Goal: Task Accomplishment & Management: Complete application form

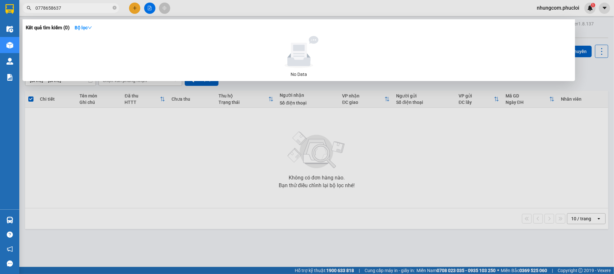
scroll to position [29, 0]
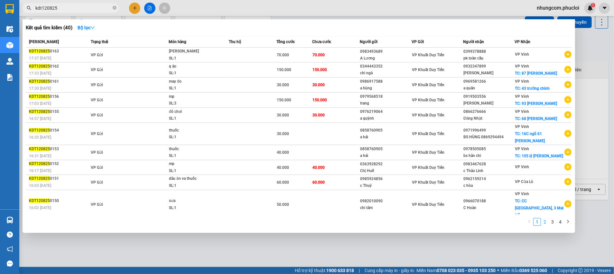
type input "kdt120825"
click at [545, 220] on link "2" at bounding box center [545, 222] width 7 height 7
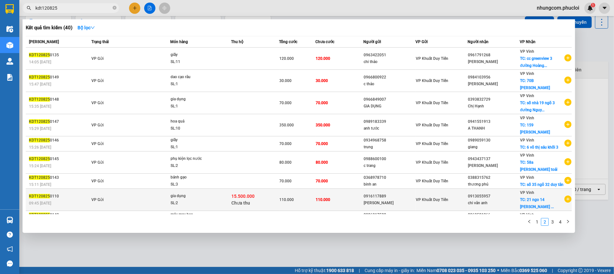
click at [333, 189] on td "110.000" at bounding box center [340, 200] width 48 height 22
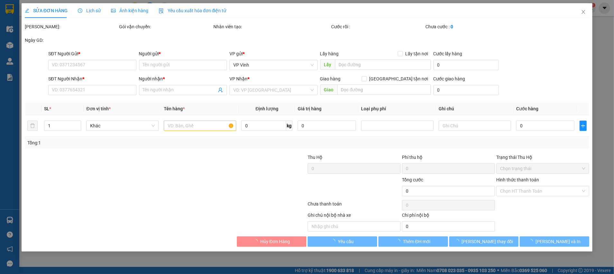
click at [89, 6] on div "Lịch sử" at bounding box center [89, 10] width 23 height 15
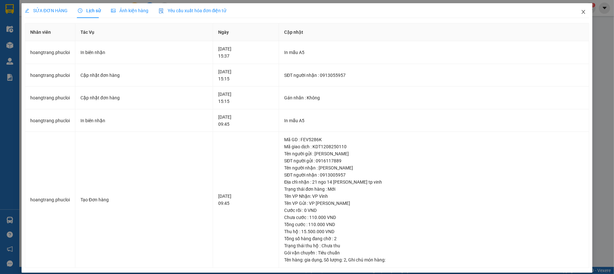
click at [581, 11] on icon "close" at bounding box center [583, 11] width 5 height 5
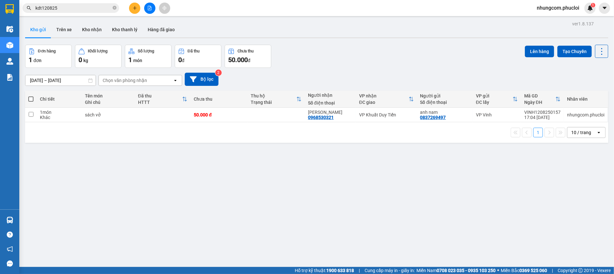
click at [68, 11] on input "kdt120825" at bounding box center [73, 8] width 76 height 7
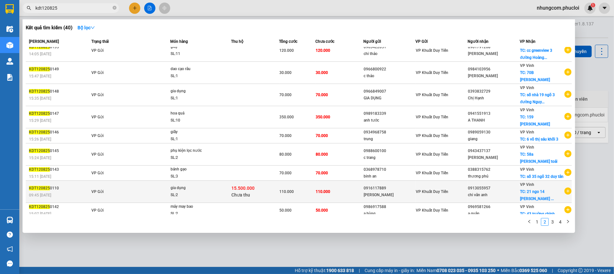
scroll to position [13, 0]
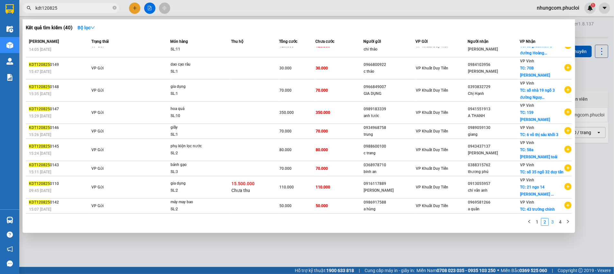
click at [553, 221] on link "3" at bounding box center [552, 222] width 7 height 7
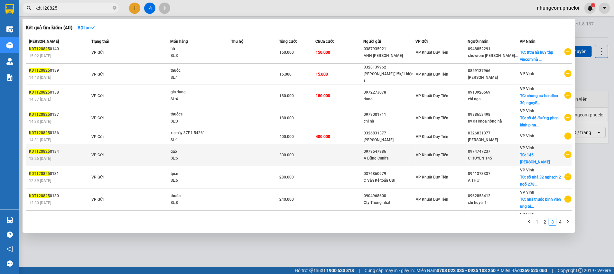
scroll to position [0, 0]
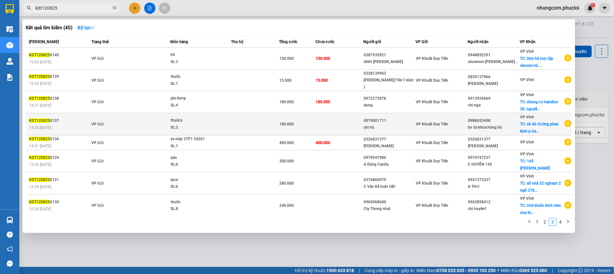
click at [387, 132] on td "0979001711 chi hà" at bounding box center [390, 124] width 52 height 22
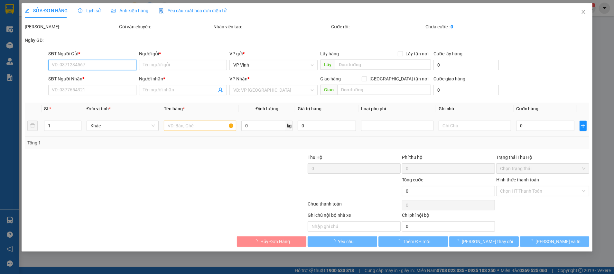
type input "0979001711"
type input "chi hà"
type input "0988653498"
type input "bv đa khoa hông hà"
checkbox input "true"
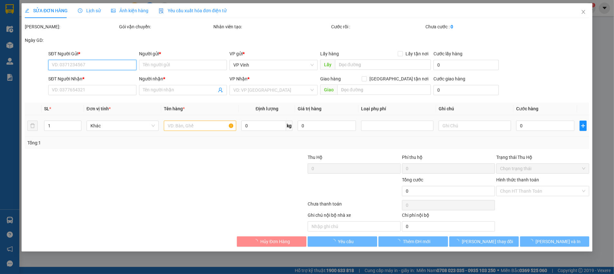
type input "sô 46 đường [PERSON_NAME] p nam hông linh ha tịnh"
type input "180.000"
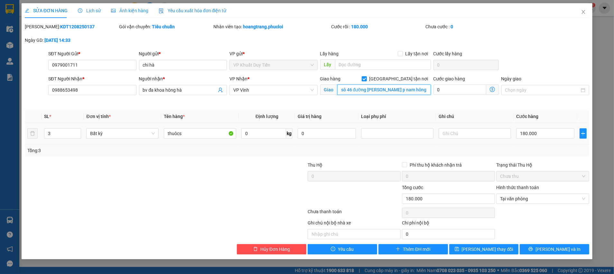
click at [415, 92] on input "sô 46 đường [PERSON_NAME] p nam hông linh ha tịnh" at bounding box center [384, 90] width 94 height 10
click at [587, 10] on span "Close" at bounding box center [584, 12] width 18 height 18
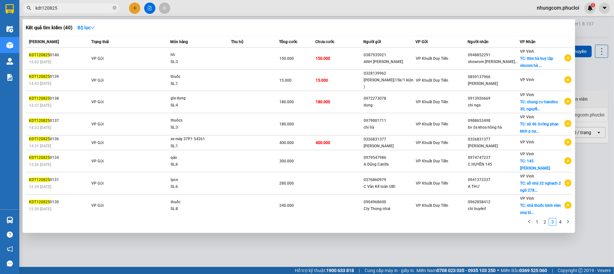
click at [99, 8] on input "kdt120825" at bounding box center [73, 8] width 76 height 7
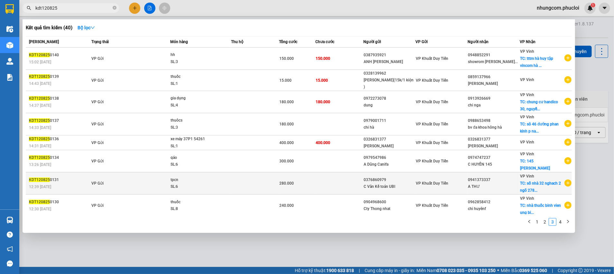
scroll to position [33, 0]
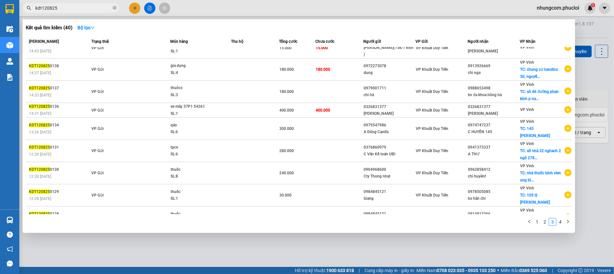
click at [40, 10] on input "kdt120825" at bounding box center [73, 8] width 76 height 7
drag, startPoint x: 42, startPoint y: 10, endPoint x: 27, endPoint y: 9, distance: 14.5
click at [27, 10] on div "kdt120825" at bounding box center [63, 8] width 126 height 10
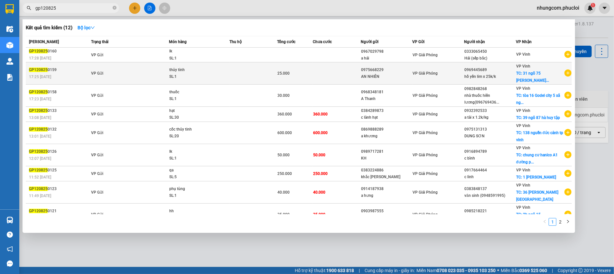
type input "gp120825"
click at [350, 77] on td at bounding box center [337, 73] width 48 height 22
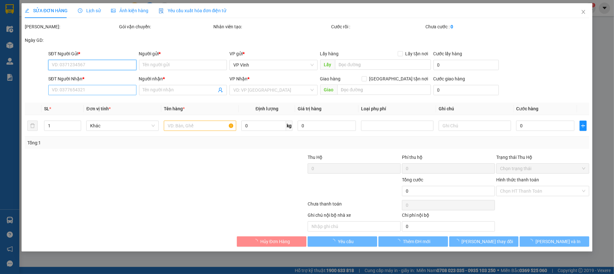
type input "0975668229"
type input "AN NHIÊN"
type input "0969445689"
type input "hồ yến lim x 25k/k"
checkbox input "true"
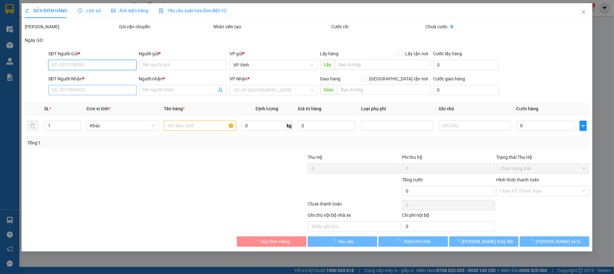
type input "31 ngõ 75 [PERSON_NAME]"
type input "25.000"
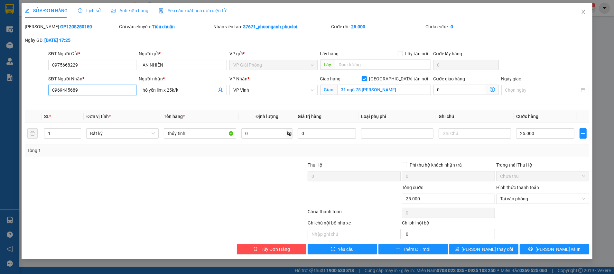
click at [75, 91] on input "0969445689" at bounding box center [92, 90] width 88 height 10
click at [583, 11] on icon "close" at bounding box center [583, 11] width 5 height 5
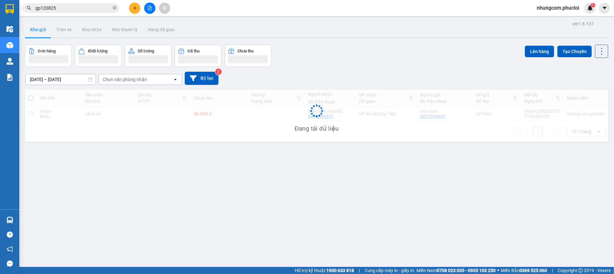
click at [78, 8] on input "gp120825" at bounding box center [73, 8] width 76 height 7
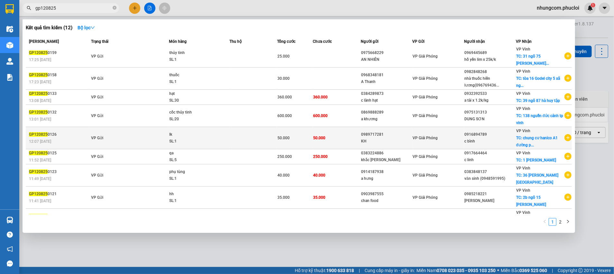
scroll to position [33, 0]
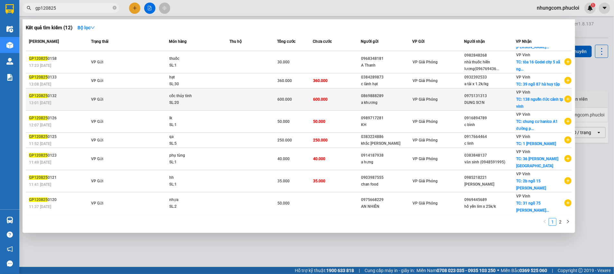
click at [304, 111] on td "600.000" at bounding box center [295, 100] width 36 height 22
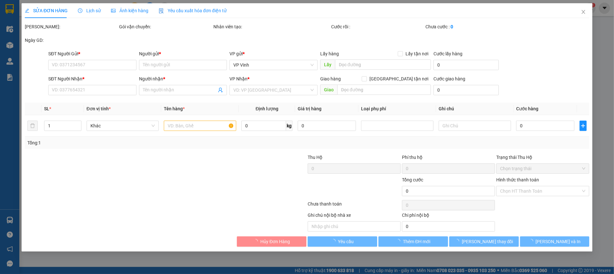
click at [87, 14] on div "Lịch sử" at bounding box center [89, 10] width 23 height 15
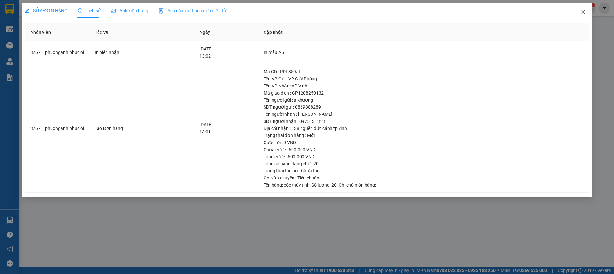
click at [585, 14] on icon "close" at bounding box center [584, 12] width 4 height 4
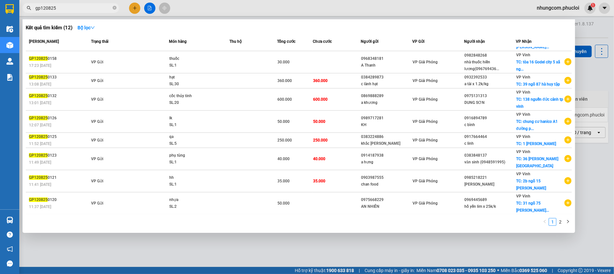
click at [82, 12] on span "gp120825" at bounding box center [71, 8] width 97 height 10
click at [563, 221] on link "2" at bounding box center [560, 222] width 7 height 7
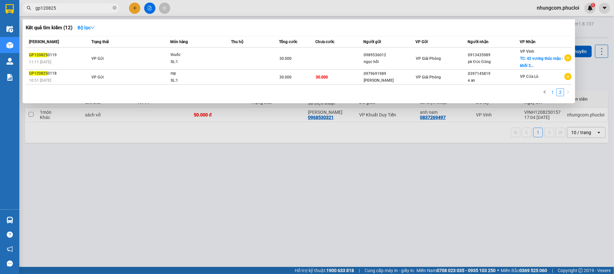
click at [550, 90] on link "1" at bounding box center [552, 92] width 7 height 7
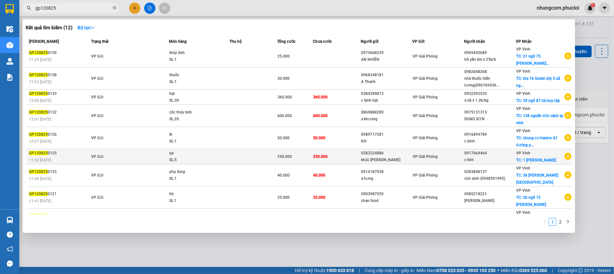
scroll to position [33, 0]
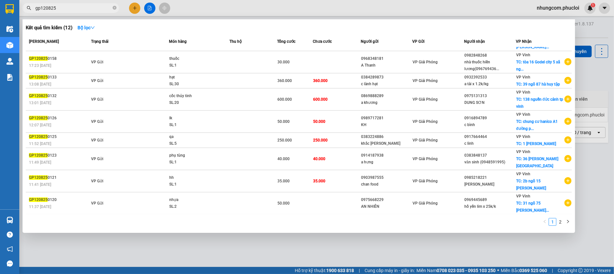
click at [233, 246] on div at bounding box center [307, 137] width 614 height 274
click at [82, 8] on input "gp120825" at bounding box center [73, 8] width 76 height 7
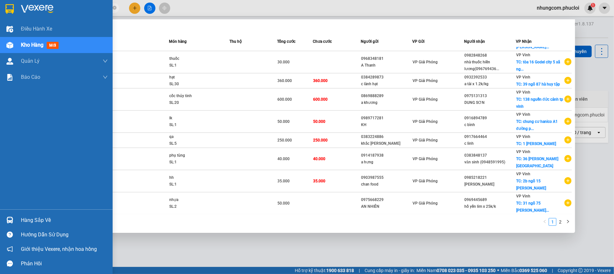
click at [30, 225] on div "Hàng sắp về" at bounding box center [56, 220] width 113 height 14
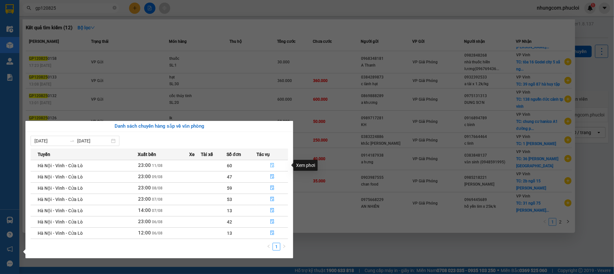
click at [270, 165] on icon "file-done" at bounding box center [272, 165] width 5 height 5
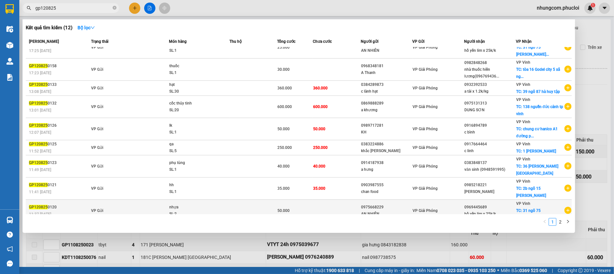
scroll to position [33, 0]
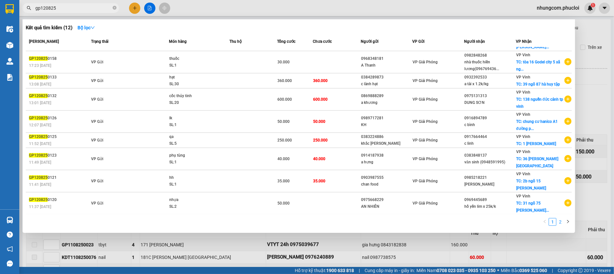
click at [562, 223] on link "2" at bounding box center [560, 222] width 7 height 7
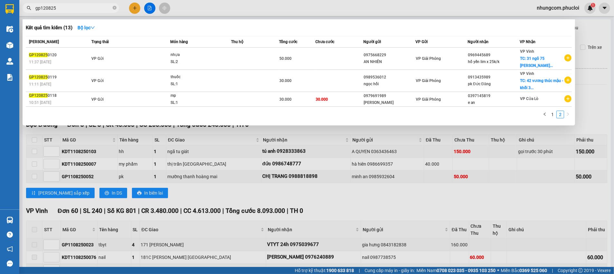
scroll to position [0, 0]
click at [190, 179] on div at bounding box center [307, 137] width 614 height 274
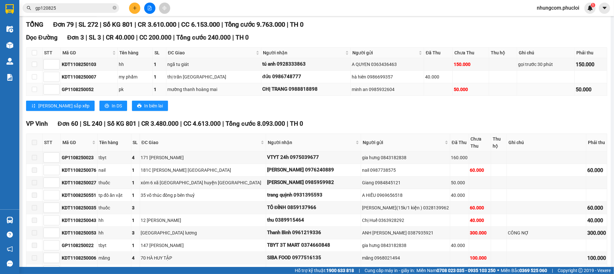
scroll to position [97, 0]
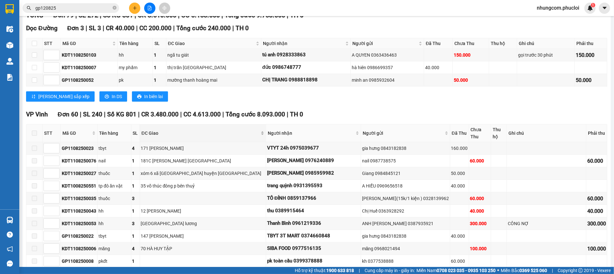
click at [187, 130] on span "ĐC Giao" at bounding box center [201, 133] width 118 height 7
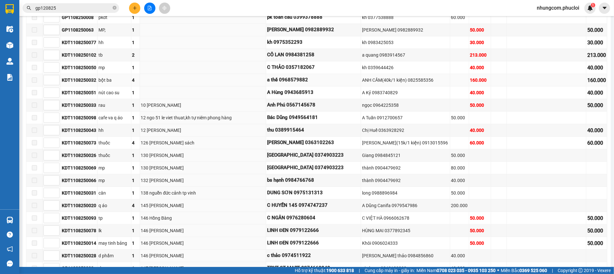
scroll to position [338, 0]
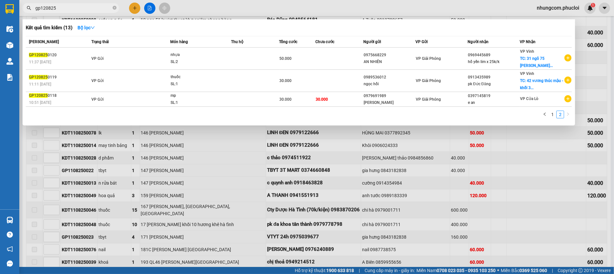
drag, startPoint x: 40, startPoint y: 10, endPoint x: 33, endPoint y: 9, distance: 7.5
click at [32, 10] on span "gp120825" at bounding box center [71, 8] width 97 height 10
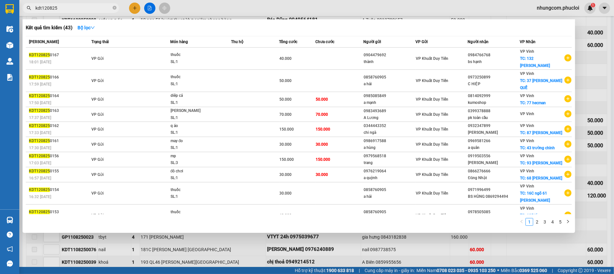
drag, startPoint x: 533, startPoint y: 206, endPoint x: 530, endPoint y: 215, distance: 8.8
drag, startPoint x: 530, startPoint y: 215, endPoint x: 533, endPoint y: 221, distance: 6.9
click at [533, 221] on ul "1 2 3 4 5" at bounding box center [545, 222] width 54 height 8
click at [534, 221] on link "2" at bounding box center [537, 222] width 7 height 7
click at [528, 219] on link "1" at bounding box center [529, 222] width 7 height 7
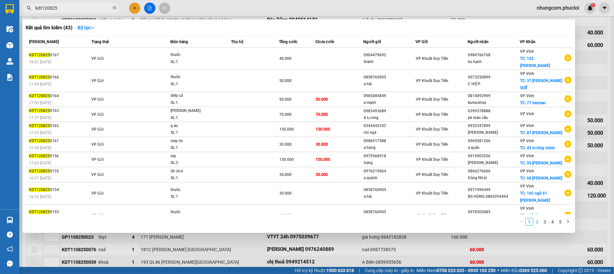
click at [535, 221] on link "2" at bounding box center [537, 222] width 7 height 7
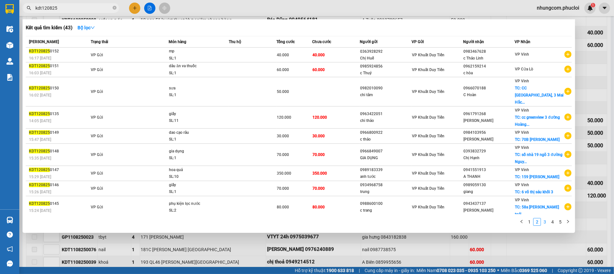
click at [542, 221] on link "3" at bounding box center [545, 222] width 7 height 7
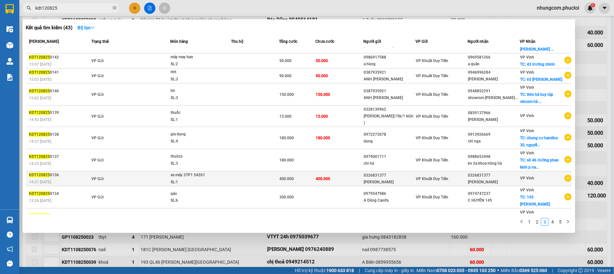
scroll to position [25, 0]
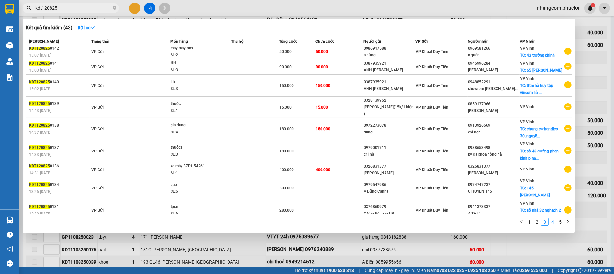
click at [549, 219] on link "4" at bounding box center [552, 222] width 7 height 7
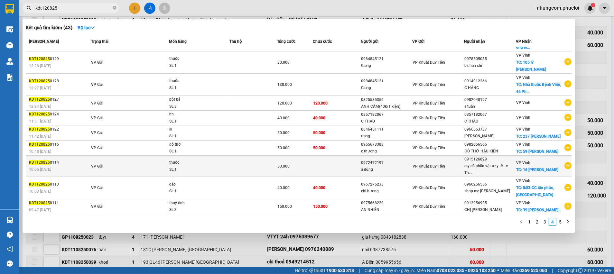
scroll to position [19, 0]
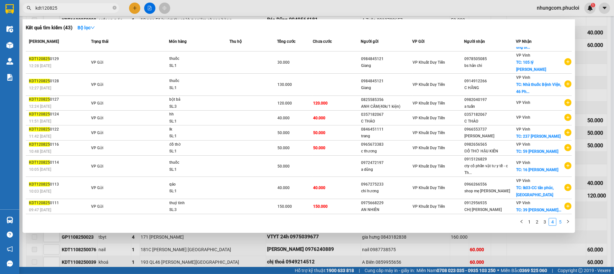
click at [558, 220] on link "5" at bounding box center [560, 222] width 7 height 7
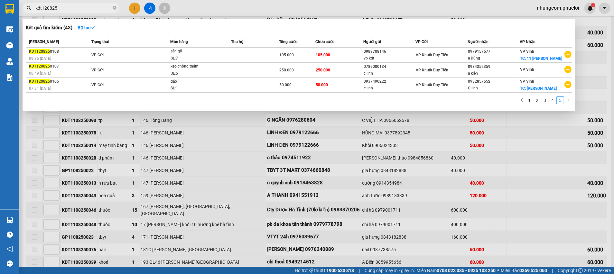
scroll to position [0, 0]
click at [551, 101] on link "4" at bounding box center [552, 100] width 7 height 7
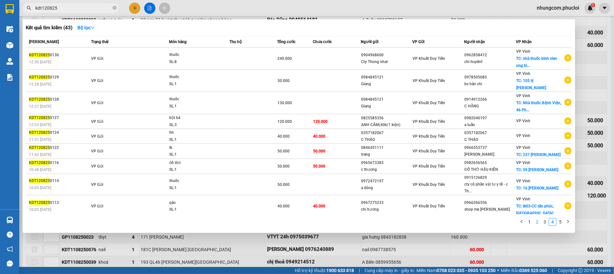
click at [537, 221] on link "2" at bounding box center [537, 222] width 7 height 7
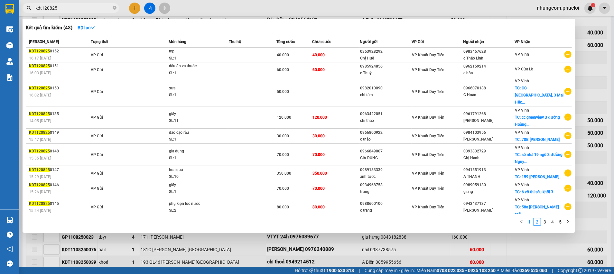
click at [527, 222] on link "1" at bounding box center [529, 222] width 7 height 7
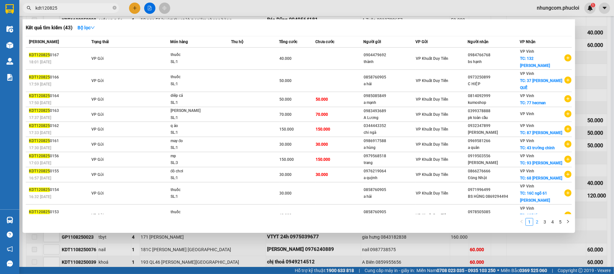
click at [535, 219] on link "2" at bounding box center [537, 222] width 7 height 7
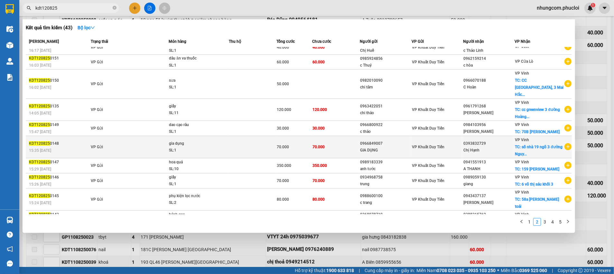
scroll to position [12, 0]
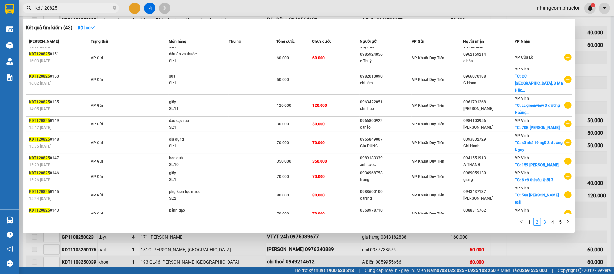
click at [543, 224] on link "3" at bounding box center [545, 222] width 7 height 7
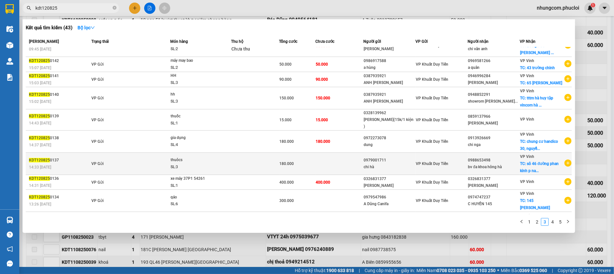
scroll to position [25, 0]
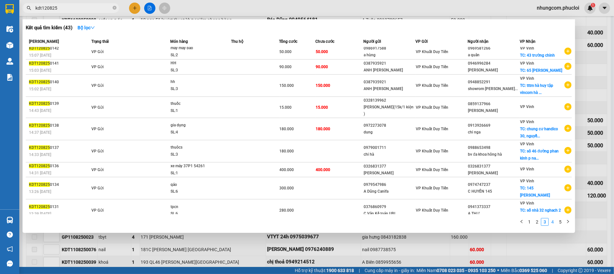
click at [551, 222] on link "4" at bounding box center [552, 222] width 7 height 7
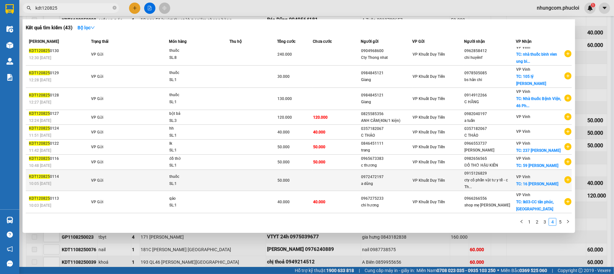
scroll to position [0, 0]
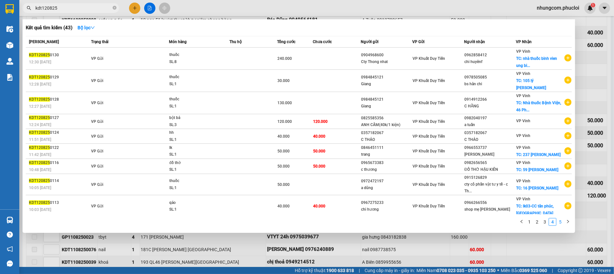
click at [559, 221] on link "5" at bounding box center [560, 222] width 7 height 7
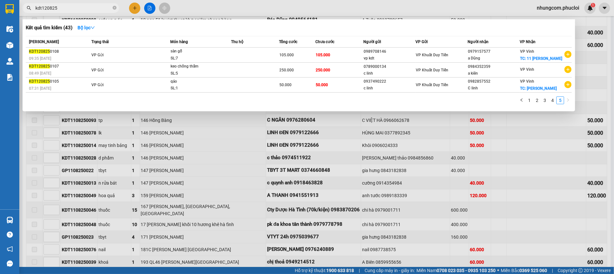
click at [42, 8] on input "kdt120825" at bounding box center [73, 8] width 76 height 7
click at [43, 8] on input "kdt120825" at bounding box center [73, 8] width 76 height 7
drag, startPoint x: 43, startPoint y: 8, endPoint x: 33, endPoint y: 8, distance: 9.3
click at [33, 8] on span "kdt120825" at bounding box center [71, 8] width 97 height 10
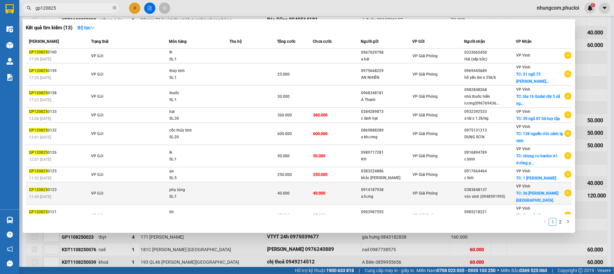
scroll to position [26, 0]
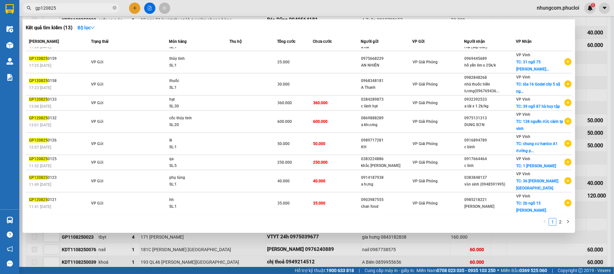
type input "gp120825"
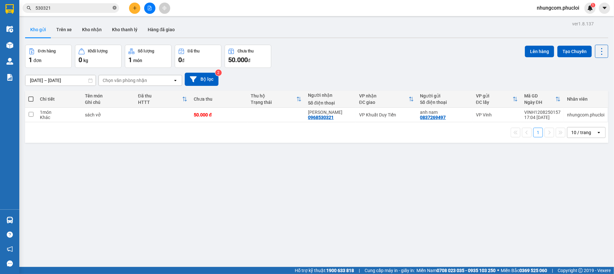
click at [115, 7] on icon "close-circle" at bounding box center [115, 8] width 4 height 4
paste input "0969445689"
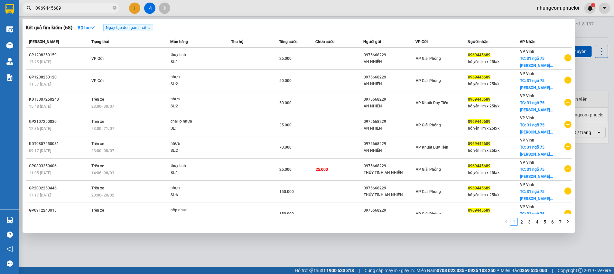
type input "0969445689"
click at [115, 5] on span at bounding box center [115, 8] width 4 height 6
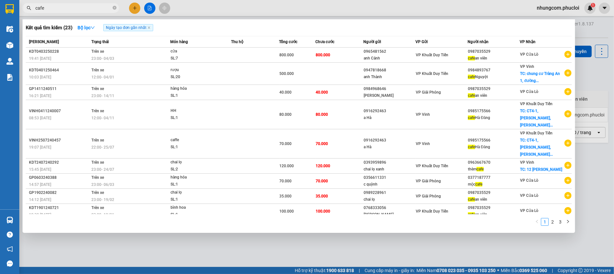
type input "cafe"
click at [116, 7] on span "cafe" at bounding box center [71, 8] width 97 height 10
click at [115, 7] on icon "close-circle" at bounding box center [115, 8] width 4 height 4
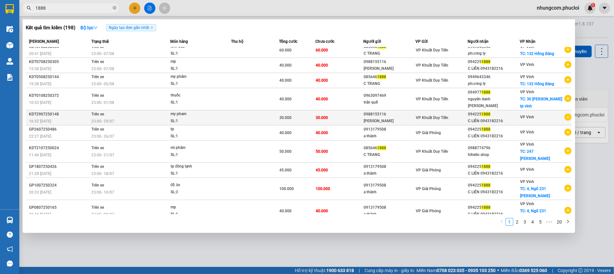
scroll to position [5, 0]
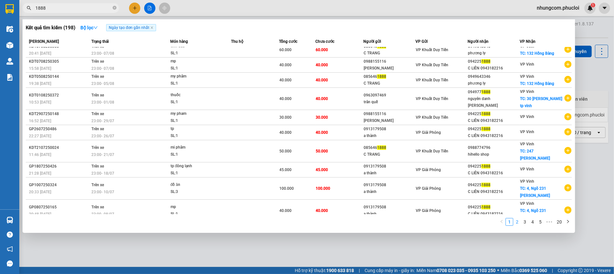
type input "1888"
drag, startPoint x: 520, startPoint y: 222, endPoint x: 517, endPoint y: 224, distance: 3.4
click at [517, 224] on link "2" at bounding box center [517, 222] width 7 height 7
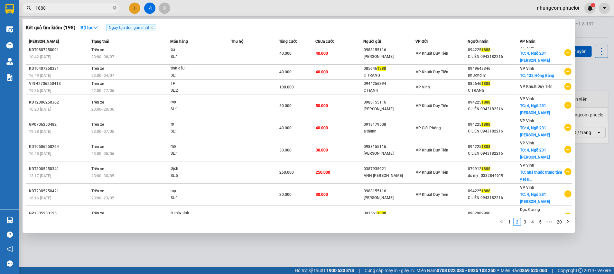
click at [374, 220] on div "1 2 3 4 5 ••• 20" at bounding box center [299, 224] width 546 height 12
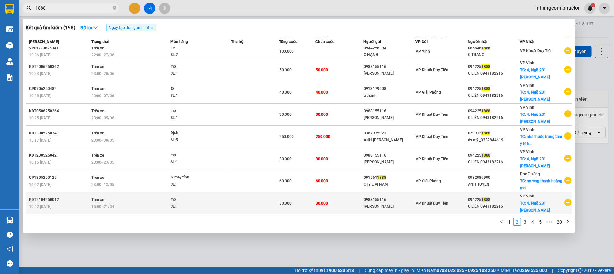
scroll to position [0, 0]
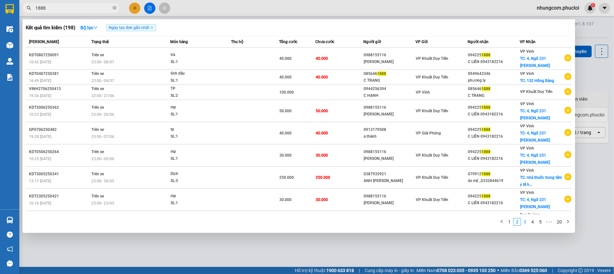
click at [526, 224] on link "3" at bounding box center [525, 222] width 7 height 7
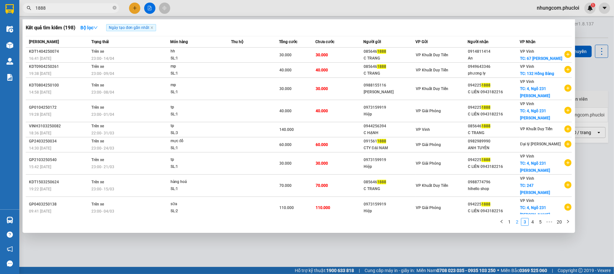
click at [520, 222] on link "2" at bounding box center [517, 222] width 7 height 7
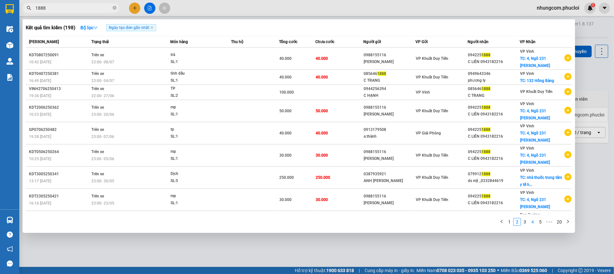
click at [531, 224] on link "4" at bounding box center [532, 222] width 7 height 7
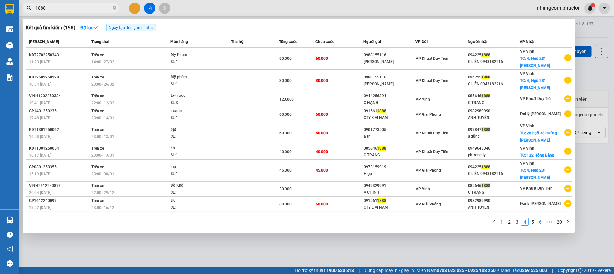
click at [540, 224] on link "6" at bounding box center [540, 222] width 7 height 7
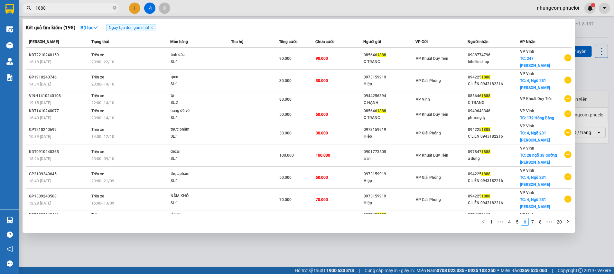
click at [467, 221] on div "1 ••• 4 5 6 7 8 ••• 20" at bounding box center [299, 224] width 546 height 12
click at [540, 225] on link "8" at bounding box center [540, 222] width 7 height 7
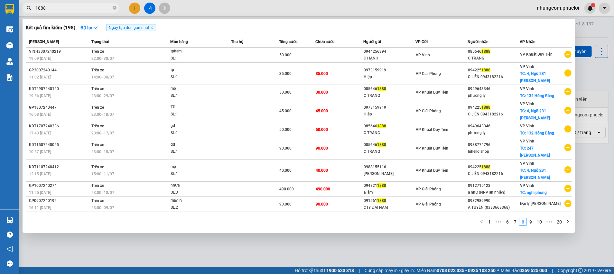
click at [540, 225] on link "10" at bounding box center [539, 222] width 9 height 7
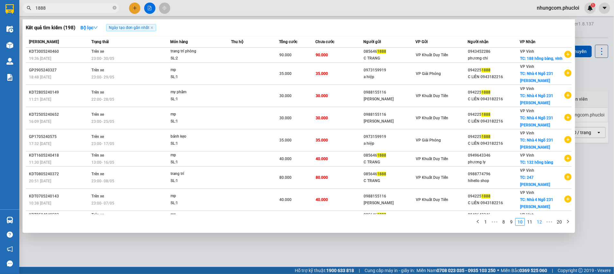
click at [535, 220] on link "12" at bounding box center [539, 222] width 9 height 7
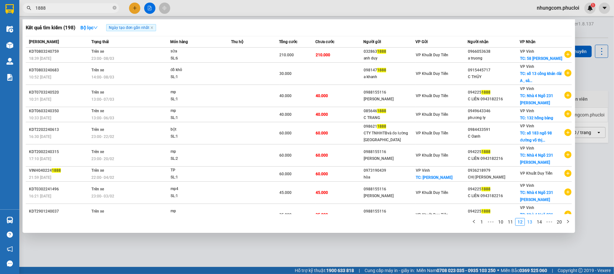
click at [533, 221] on link "13" at bounding box center [529, 222] width 9 height 7
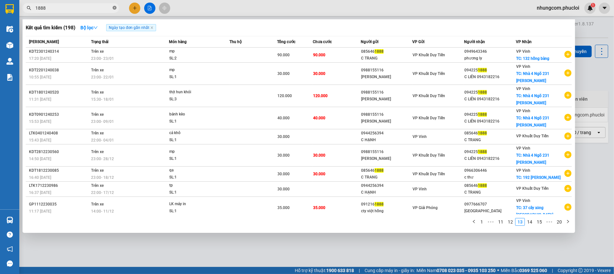
click at [115, 7] on icon "close-circle" at bounding box center [115, 8] width 4 height 4
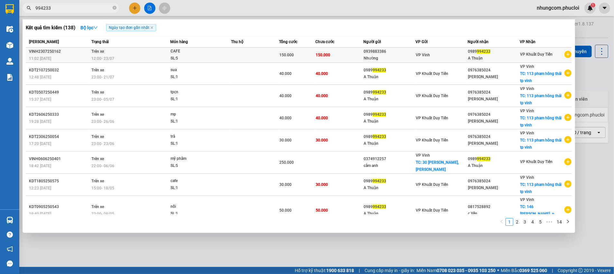
type input "994233"
click at [346, 56] on td "150.000" at bounding box center [340, 55] width 48 height 15
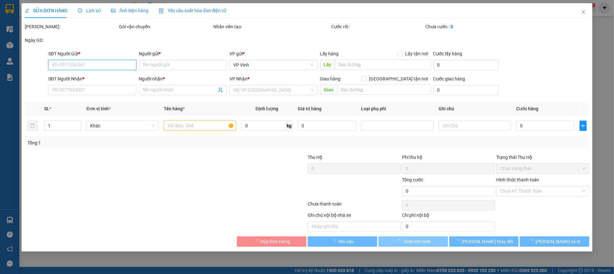
type input "0939883386"
type input "Nhường"
type input "0989994233"
type input "A Thuận"
type input "150.000"
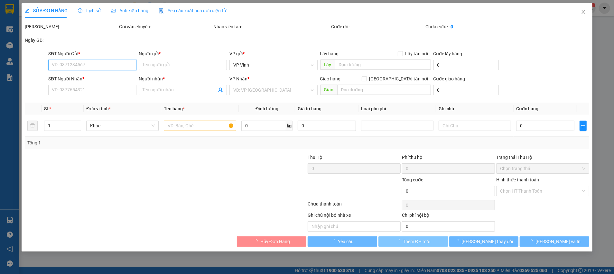
type input "150.000"
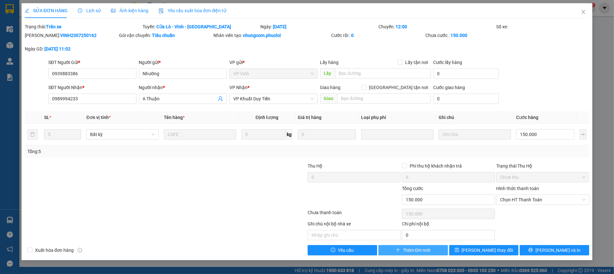
click at [407, 249] on span "Thêm ĐH mới" at bounding box center [416, 250] width 27 height 7
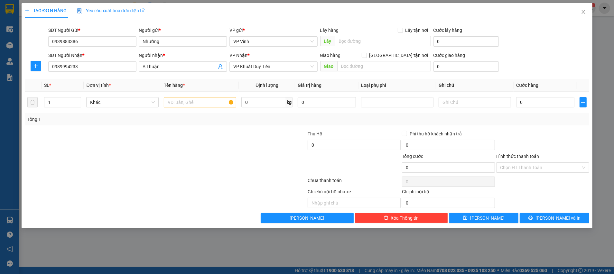
click at [520, 38] on div "SĐT Người Gửi * 0939883386 Người gửi * Nhường VP gửi * VP Vinh Lấy hàng Lấy tận…" at bounding box center [319, 38] width 544 height 23
click at [523, 52] on div "SĐT Người Nhận * 0989994233 Người nhận * A Thuận VP Nhận * VP Khuất Duy Tiến Gi…" at bounding box center [319, 63] width 544 height 23
click at [62, 101] on input "1" at bounding box center [62, 103] width 36 height 10
type input "10"
click at [192, 107] on input "text" at bounding box center [200, 102] width 72 height 10
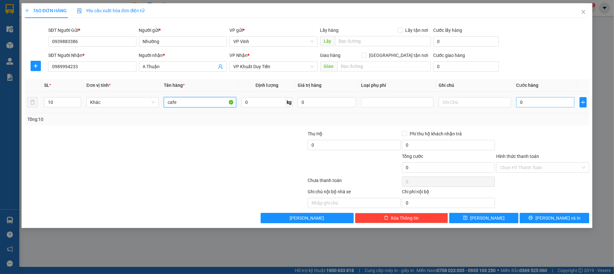
type input "cafe"
click at [522, 102] on input "0" at bounding box center [545, 102] width 58 height 10
type input "3"
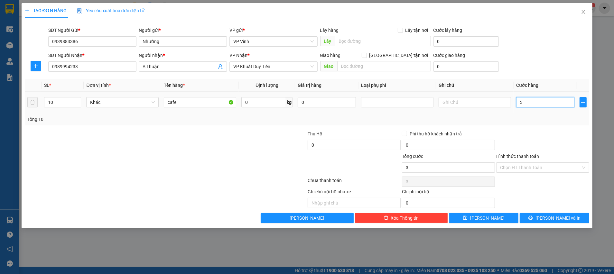
type input "30"
type input "300"
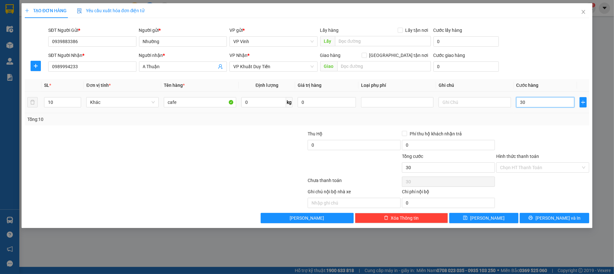
type input "300"
type input "300.000"
click at [522, 123] on div "Tổng: 10" at bounding box center [307, 119] width 565 height 12
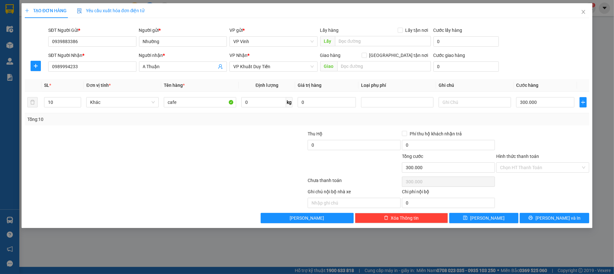
click at [543, 208] on div "Ghi chú nội bộ nhà xe Chi phí nội bộ 0" at bounding box center [307, 198] width 566 height 20
click at [556, 217] on span "[PERSON_NAME] và In" at bounding box center [558, 218] width 45 height 7
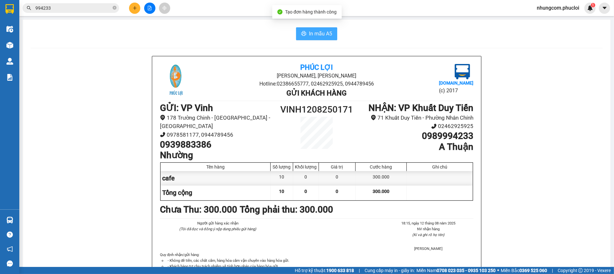
click at [320, 36] on span "In mẫu A5" at bounding box center [320, 34] width 23 height 8
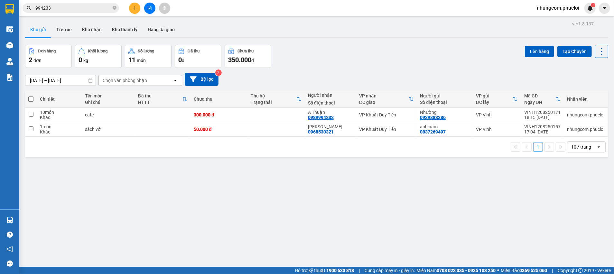
click at [433, 62] on div "Đơn hàng 2 đơn Khối lượng 0 kg Số lượng 11 món Đã thu 0 đ Chưa thu 350.000 đ Lê…" at bounding box center [316, 56] width 583 height 23
click at [380, 164] on div "ver 1.8.137 Kho gửi Trên xe Kho nhận Kho thanh lý Hàng đã giao Đơn hàng 2 đơn K…" at bounding box center [317, 156] width 589 height 274
click at [380, 165] on div "ver 1.8.137 Kho gửi Trên xe Kho nhận Kho thanh lý Hàng đã giao Đơn hàng 2 đơn K…" at bounding box center [317, 156] width 589 height 274
click at [106, 8] on input "994233" at bounding box center [73, 8] width 76 height 7
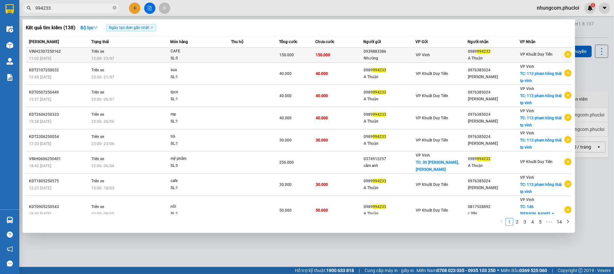
click at [324, 62] on td "150.000" at bounding box center [340, 55] width 48 height 15
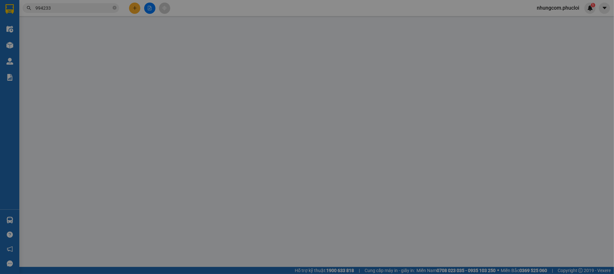
type input "0939883386"
type input "Nhường"
type input "0989994233"
type input "A Thuận"
type input "150.000"
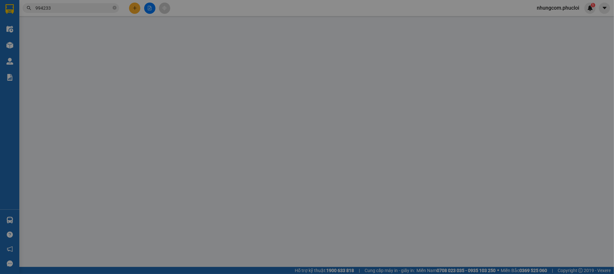
type input "150.000"
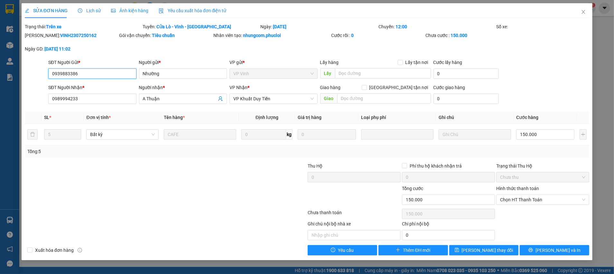
click at [99, 71] on input "0939883386" at bounding box center [92, 74] width 88 height 10
click at [585, 14] on icon "close" at bounding box center [583, 11] width 5 height 5
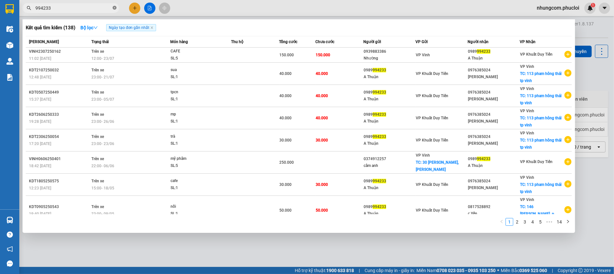
click at [113, 6] on icon "close-circle" at bounding box center [115, 8] width 4 height 4
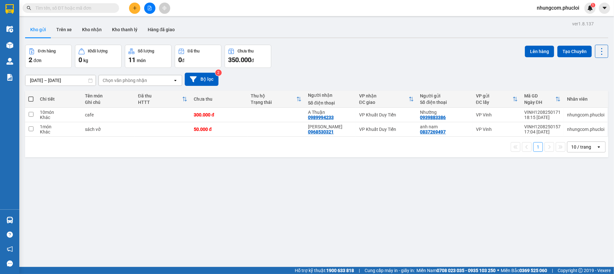
paste input "0939883386"
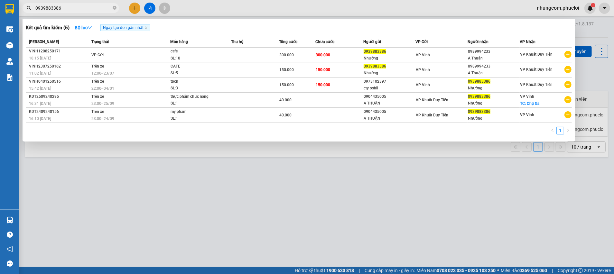
click at [353, 175] on div at bounding box center [307, 137] width 614 height 274
click at [95, 8] on input "0939883386" at bounding box center [73, 8] width 76 height 7
click at [94, 8] on input "0939883386" at bounding box center [73, 8] width 76 height 7
paste input "35 752715"
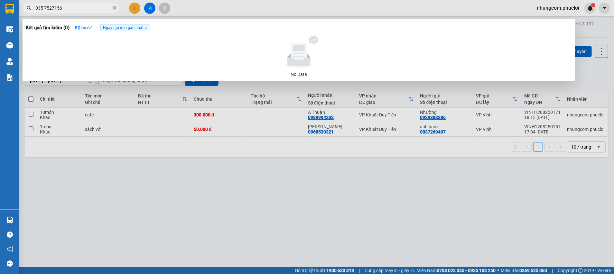
click at [44, 9] on input "035 7527156" at bounding box center [73, 8] width 76 height 7
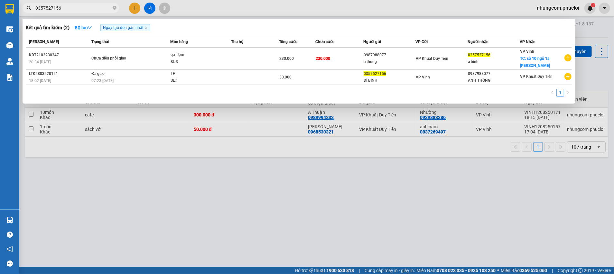
type input "0357527156"
click at [180, 204] on div at bounding box center [307, 137] width 614 height 274
click at [115, 6] on icon "close-circle" at bounding box center [115, 8] width 4 height 4
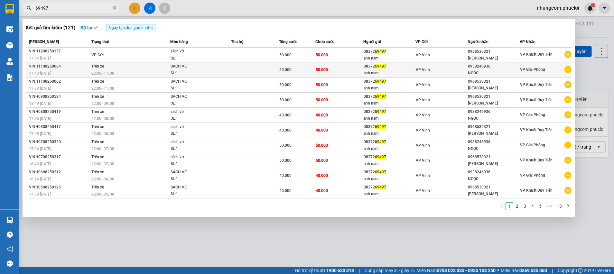
type input "69497"
click at [439, 71] on div "VP Vinh" at bounding box center [442, 69] width 52 height 7
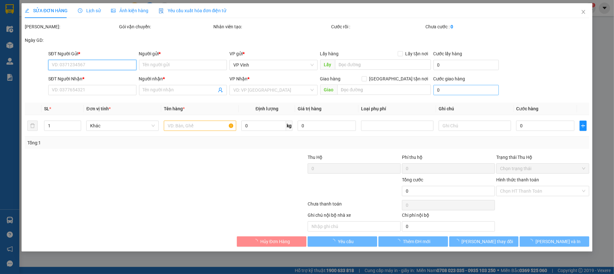
type input "0837269497"
type input "anh nam"
type input "0938246936"
type input "NGỌC"
type input "50.000"
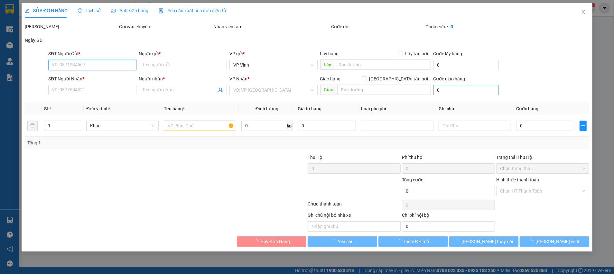
type input "50.000"
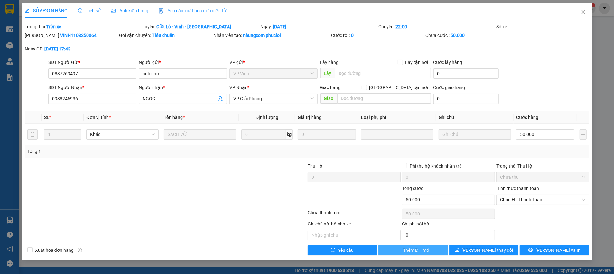
click at [410, 248] on span "Thêm ĐH mới" at bounding box center [416, 250] width 27 height 7
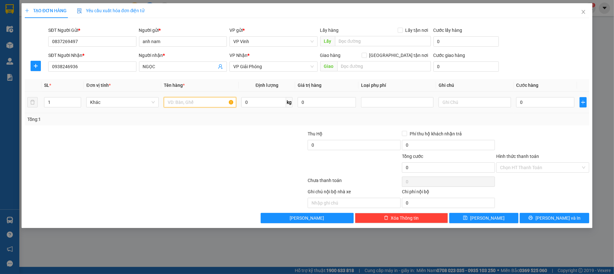
click at [187, 106] on input "text" at bounding box center [200, 102] width 72 height 10
type input "sách vở"
click at [207, 121] on div "Tổng: 1" at bounding box center [132, 119] width 210 height 7
click at [523, 104] on input "0" at bounding box center [545, 102] width 58 height 10
type input "5"
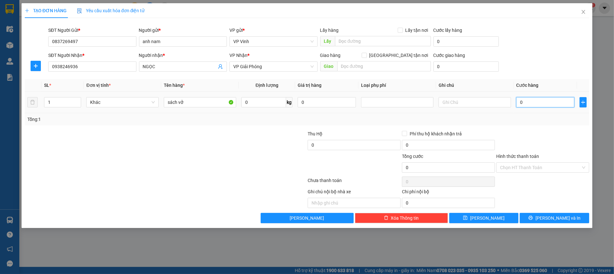
type input "5"
type input "50"
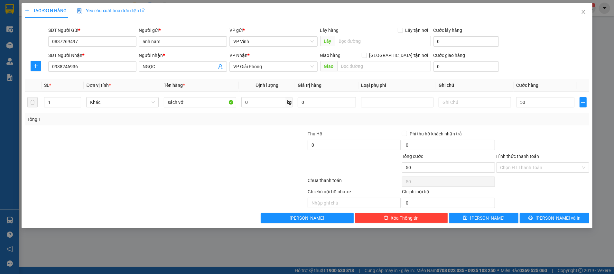
type input "50.000"
click at [535, 124] on div "Tổng: 1" at bounding box center [307, 119] width 565 height 12
click at [538, 185] on div "Chọn HT Thanh Toán" at bounding box center [543, 181] width 94 height 13
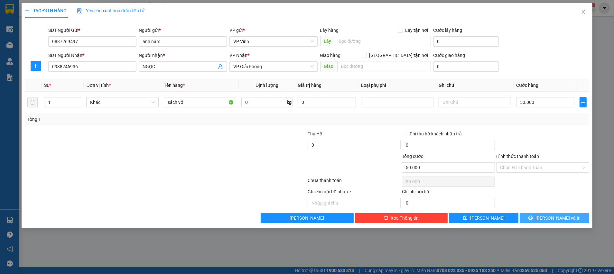
click at [533, 220] on span "printer" at bounding box center [531, 218] width 5 height 5
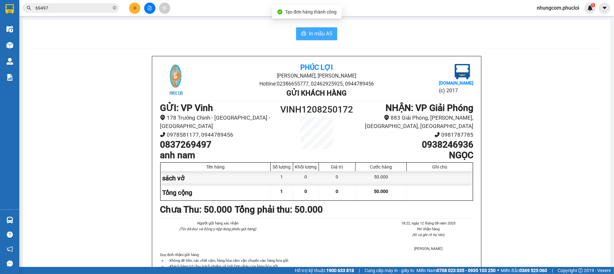
click at [302, 36] on icon "printer" at bounding box center [303, 33] width 5 height 5
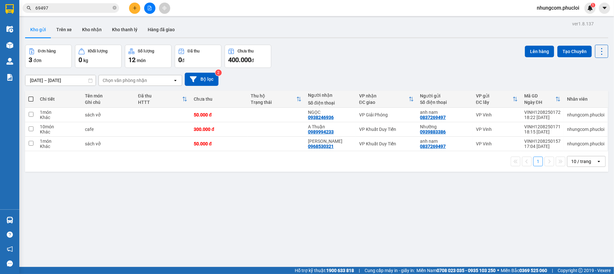
click at [179, 222] on div "ver 1.8.137 Kho gửi Trên xe Kho nhận Kho thanh lý Hàng đã giao Đơn hàng 3 đơn K…" at bounding box center [317, 156] width 589 height 274
click at [321, 63] on div "Đơn hàng 3 đơn Khối lượng 0 kg Số lượng 12 món Đã thu 0 đ Chưa thu 400.000 đ Lê…" at bounding box center [316, 56] width 583 height 23
click at [301, 190] on div "ver 1.8.137 Kho gửi Trên xe Kho nhận Kho thanh lý Hàng đã giao Đơn hàng 3 đơn K…" at bounding box center [317, 156] width 589 height 274
click at [320, 40] on div "ver 1.8.137 Kho gửi Trên xe Kho nhận Kho thanh lý Hàng đã giao Đơn hàng 3 đơn K…" at bounding box center [317, 156] width 589 height 274
click at [304, 185] on div "ver 1.8.137 Kho gửi Trên xe Kho nhận Kho thanh lý Hàng đã giao Đơn hàng 3 đơn K…" at bounding box center [317, 156] width 589 height 274
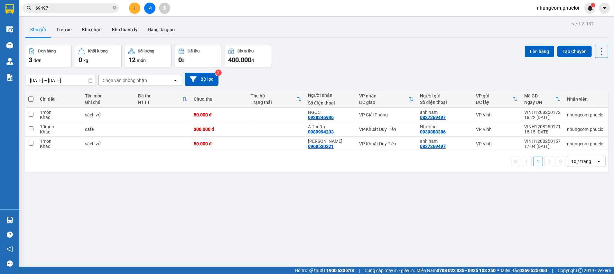
click at [336, 72] on div "08/08/2025 – 12/08/2025 Press the down arrow key to interact with the calendar …" at bounding box center [316, 79] width 583 height 23
click at [568, 129] on icon at bounding box center [570, 129] width 5 height 5
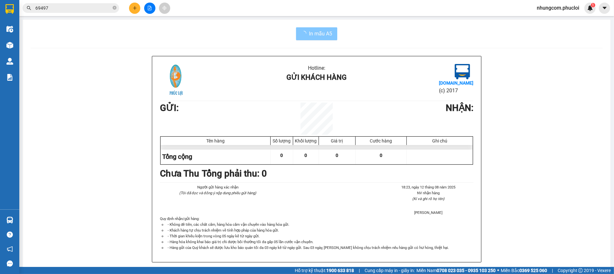
click at [326, 31] on span "In mẫu A5" at bounding box center [320, 34] width 23 height 8
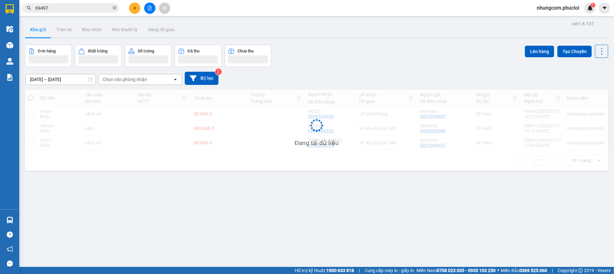
click at [450, 49] on div "Đơn hàng Khối lượng Số lượng Đã thu Chưa thu Lên hàng Tạo Chuyến" at bounding box center [316, 56] width 583 height 22
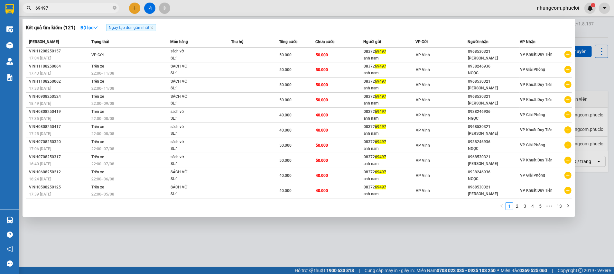
click at [90, 6] on input "69497" at bounding box center [73, 8] width 76 height 7
click at [113, 6] on icon "close-circle" at bounding box center [115, 8] width 4 height 4
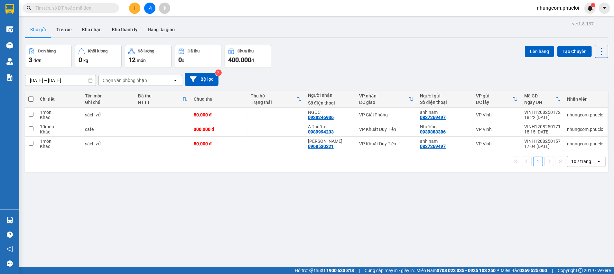
paste input "035 7527156"
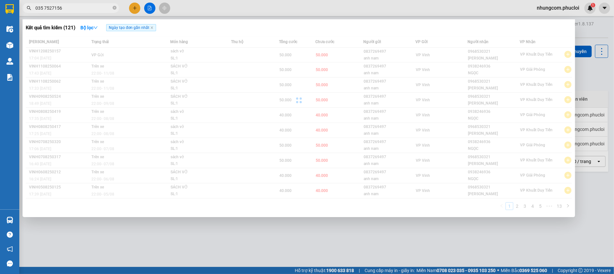
click at [45, 5] on input "035 7527156" at bounding box center [73, 8] width 76 height 7
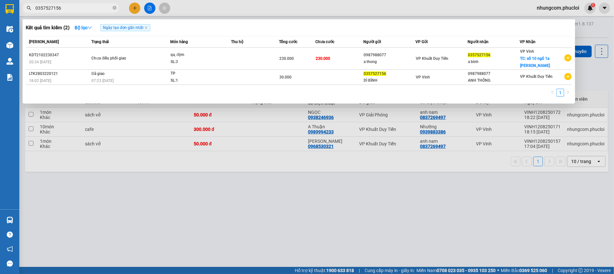
type input "0357527156"
click at [250, 223] on div at bounding box center [307, 137] width 614 height 274
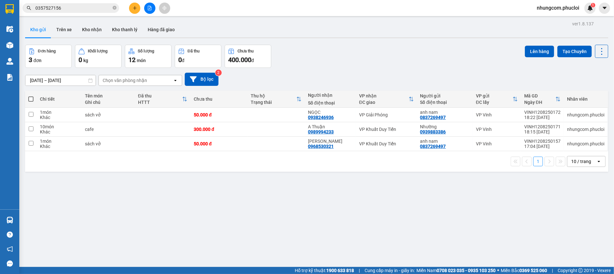
click at [237, 186] on div "ver 1.8.137 Kho gửi Trên xe Kho nhận Kho thanh lý Hàng đã giao Đơn hàng 3 đơn K…" at bounding box center [317, 156] width 589 height 274
click at [383, 74] on div "08/08/2025 – 12/08/2025 Press the down arrow key to interact with the calendar …" at bounding box center [316, 79] width 583 height 13
